Goal: Task Accomplishment & Management: Manage account settings

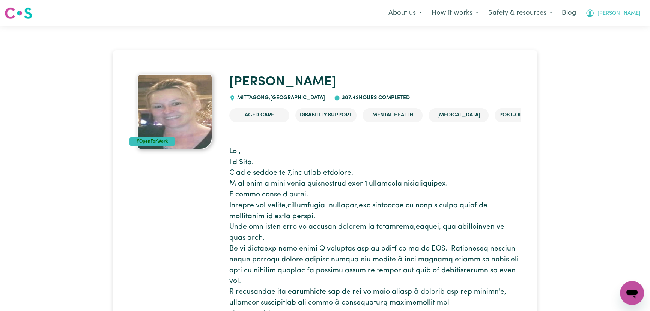
click at [636, 11] on span "[PERSON_NAME]" at bounding box center [619, 13] width 43 height 8
click at [629, 39] on link "Logout" at bounding box center [615, 43] width 59 height 14
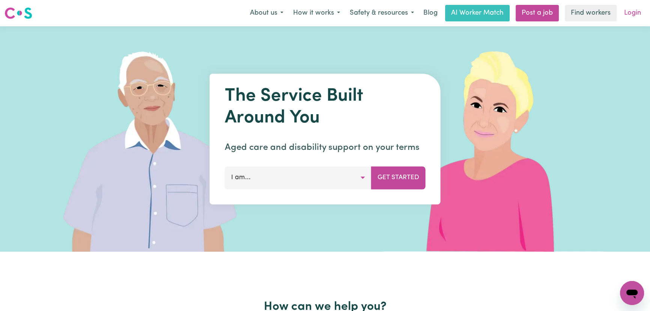
click at [637, 10] on link "Login" at bounding box center [633, 13] width 26 height 17
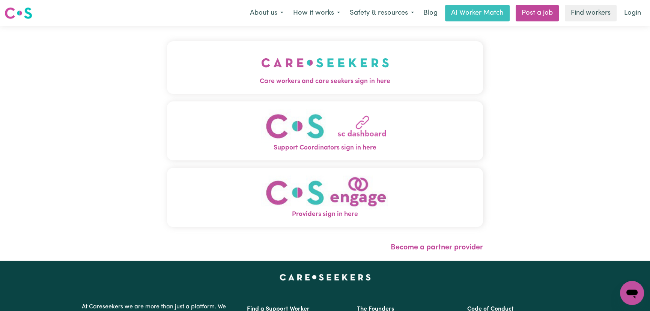
click at [261, 68] on img "Care workers and care seekers sign in here" at bounding box center [325, 63] width 128 height 28
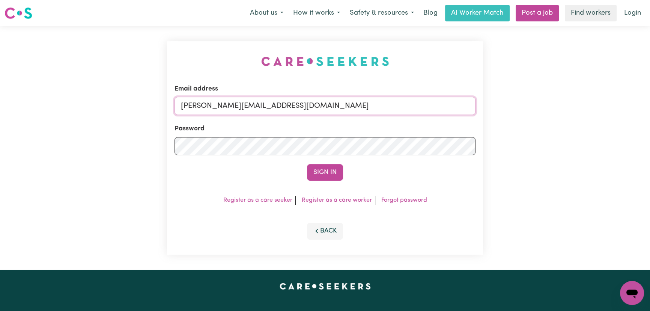
drag, startPoint x: 316, startPoint y: 106, endPoint x: 316, endPoint y: 115, distance: 8.7
click at [316, 106] on input "[PERSON_NAME][EMAIL_ADDRESS][DOMAIN_NAME]" at bounding box center [325, 106] width 301 height 18
drag, startPoint x: 362, startPoint y: 102, endPoint x: 222, endPoint y: 104, distance: 139.6
click at [222, 104] on input "[EMAIL_ADDRESS][DOMAIN_NAME]" at bounding box center [325, 106] width 301 height 18
type input "[EMAIL_ADDRESS][DOMAIN_NAME]"
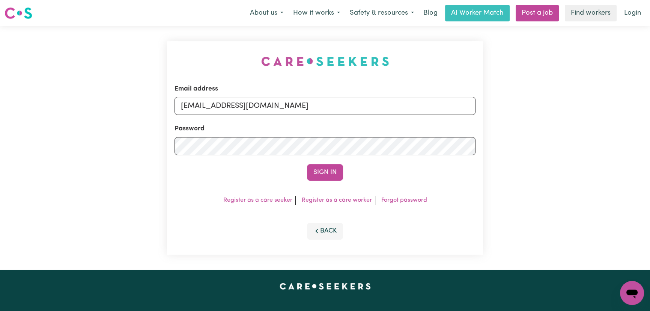
click at [307, 164] on button "Sign In" at bounding box center [325, 172] width 36 height 17
